Goal: Find contact information: Find contact information

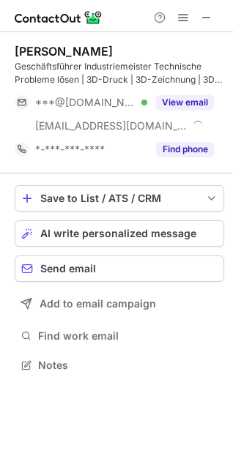
scroll to position [355, 233]
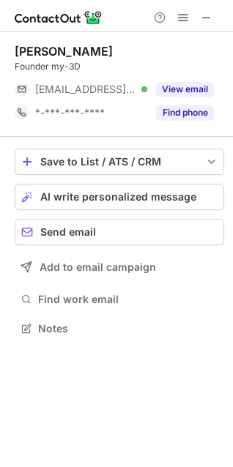
scroll to position [319, 233]
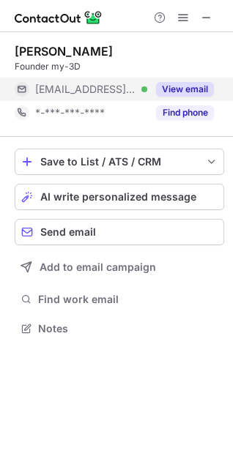
click at [193, 89] on button "View email" at bounding box center [185, 89] width 58 height 15
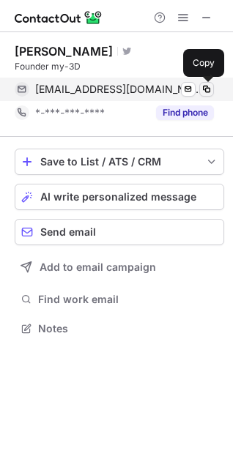
click at [212, 89] on button at bounding box center [206, 89] width 15 height 15
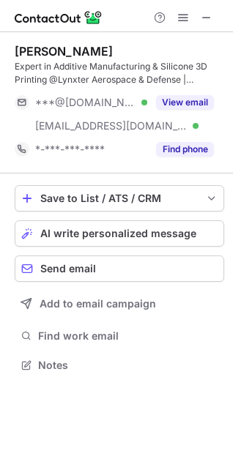
scroll to position [355, 233]
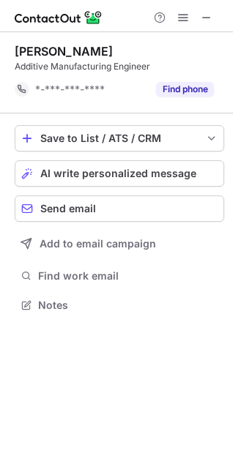
scroll to position [295, 233]
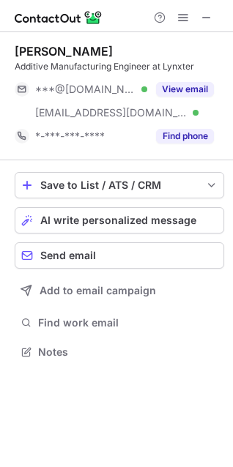
scroll to position [342, 233]
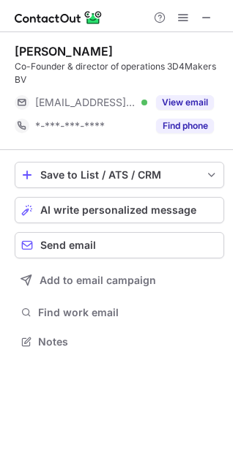
scroll to position [332, 233]
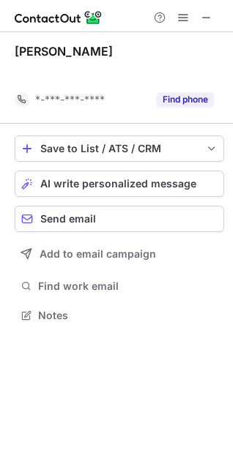
scroll to position [282, 233]
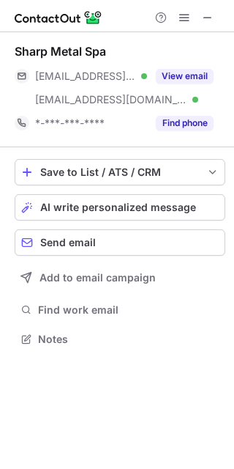
scroll to position [329, 234]
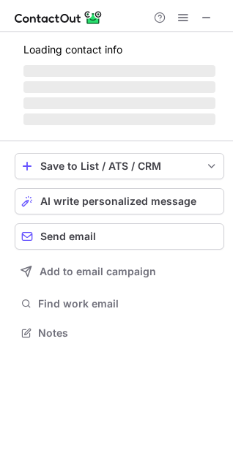
scroll to position [342, 233]
